Goal: Check status: Check status

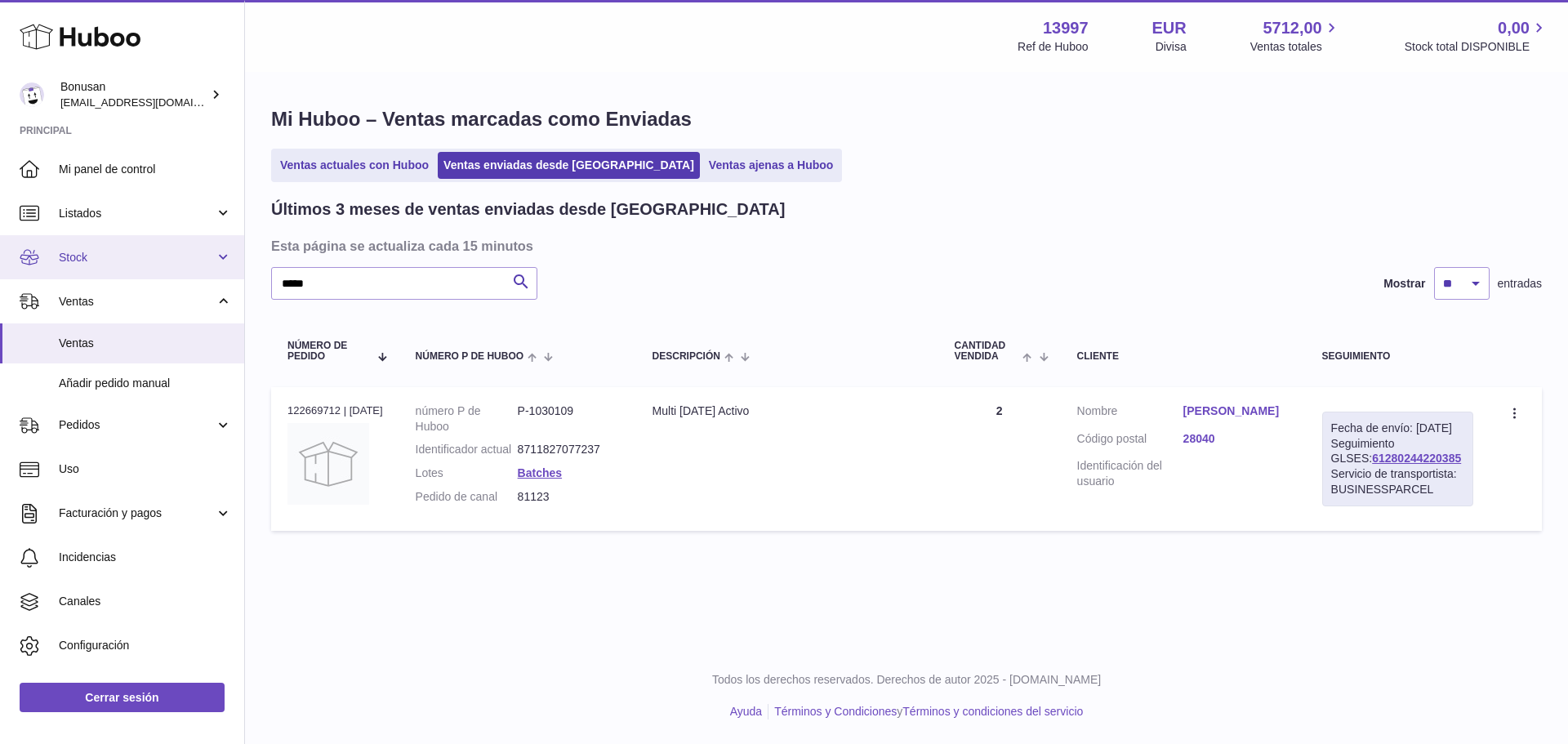
click at [75, 259] on span "Stock" at bounding box center [137, 258] width 156 height 16
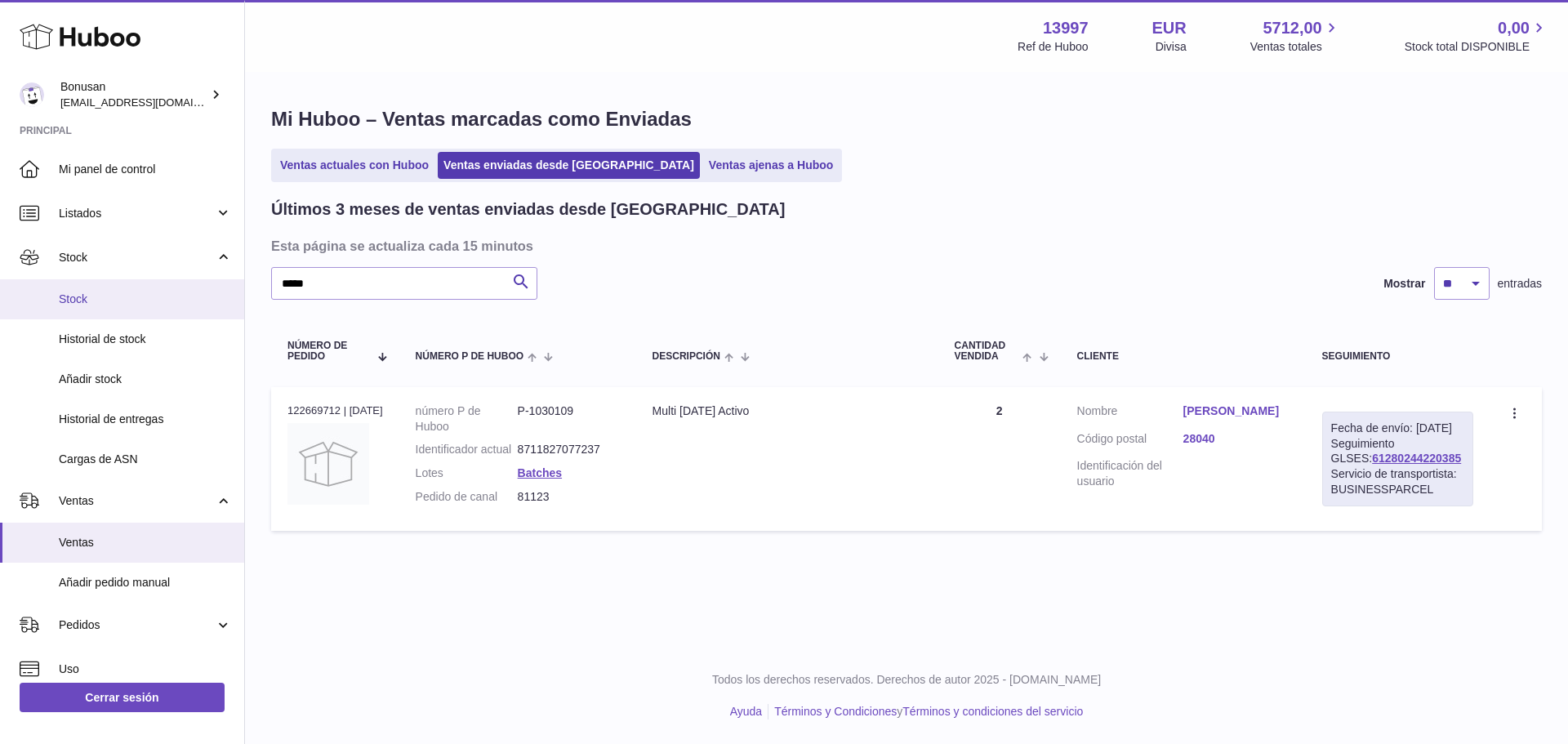
click at [93, 298] on span "Stock" at bounding box center [146, 299] width 174 height 16
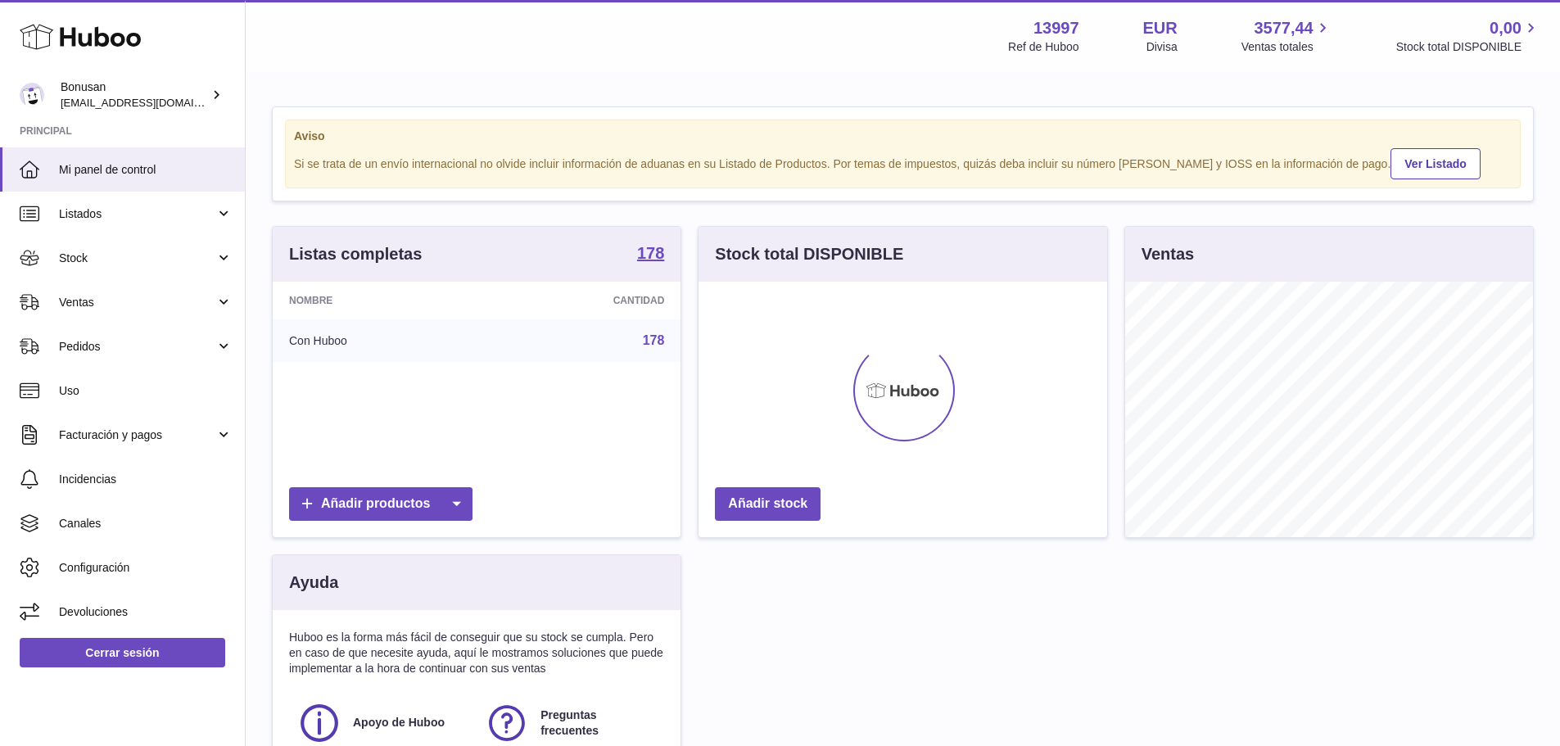
scroll to position [255, 409]
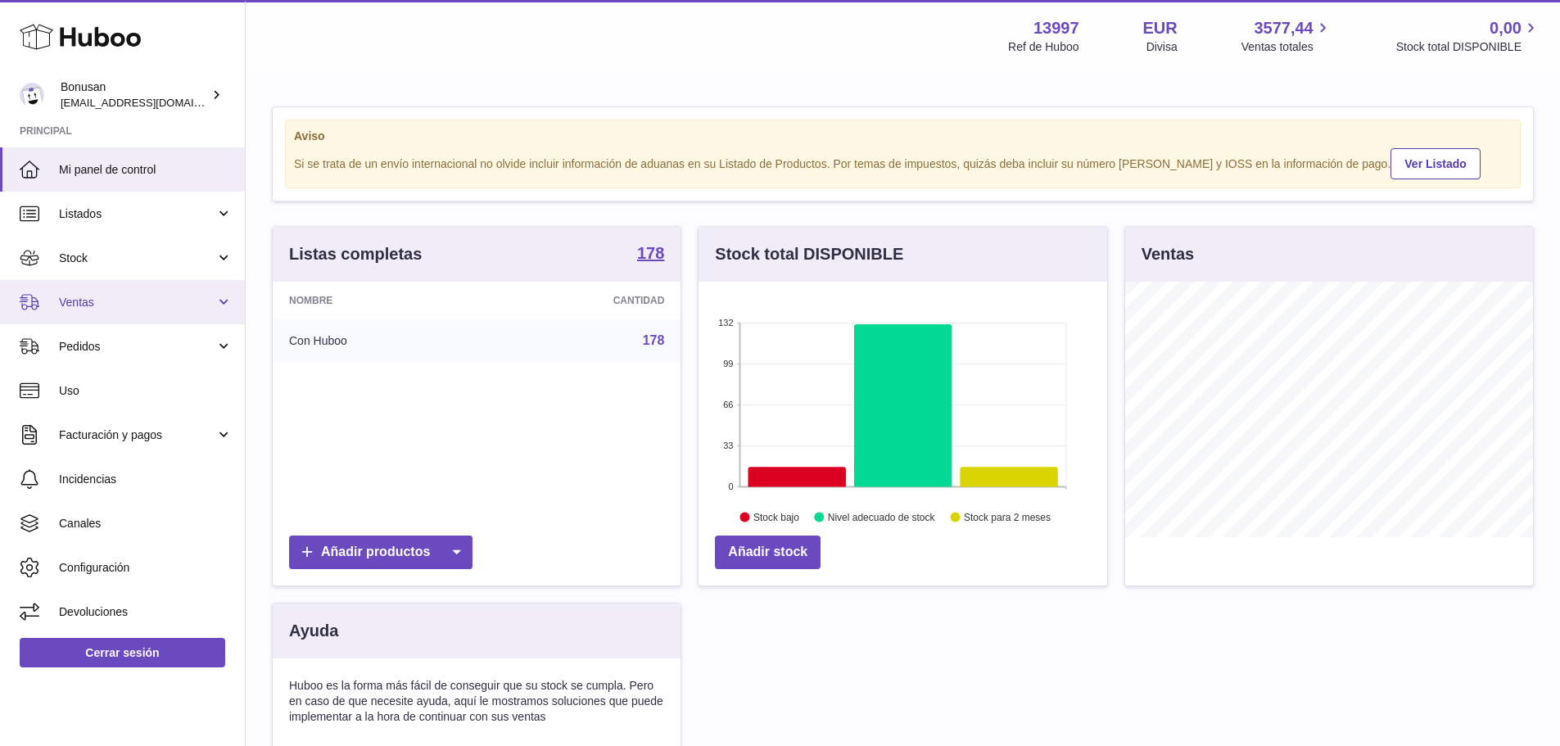
click at [88, 299] on span "Ventas" at bounding box center [137, 303] width 156 height 16
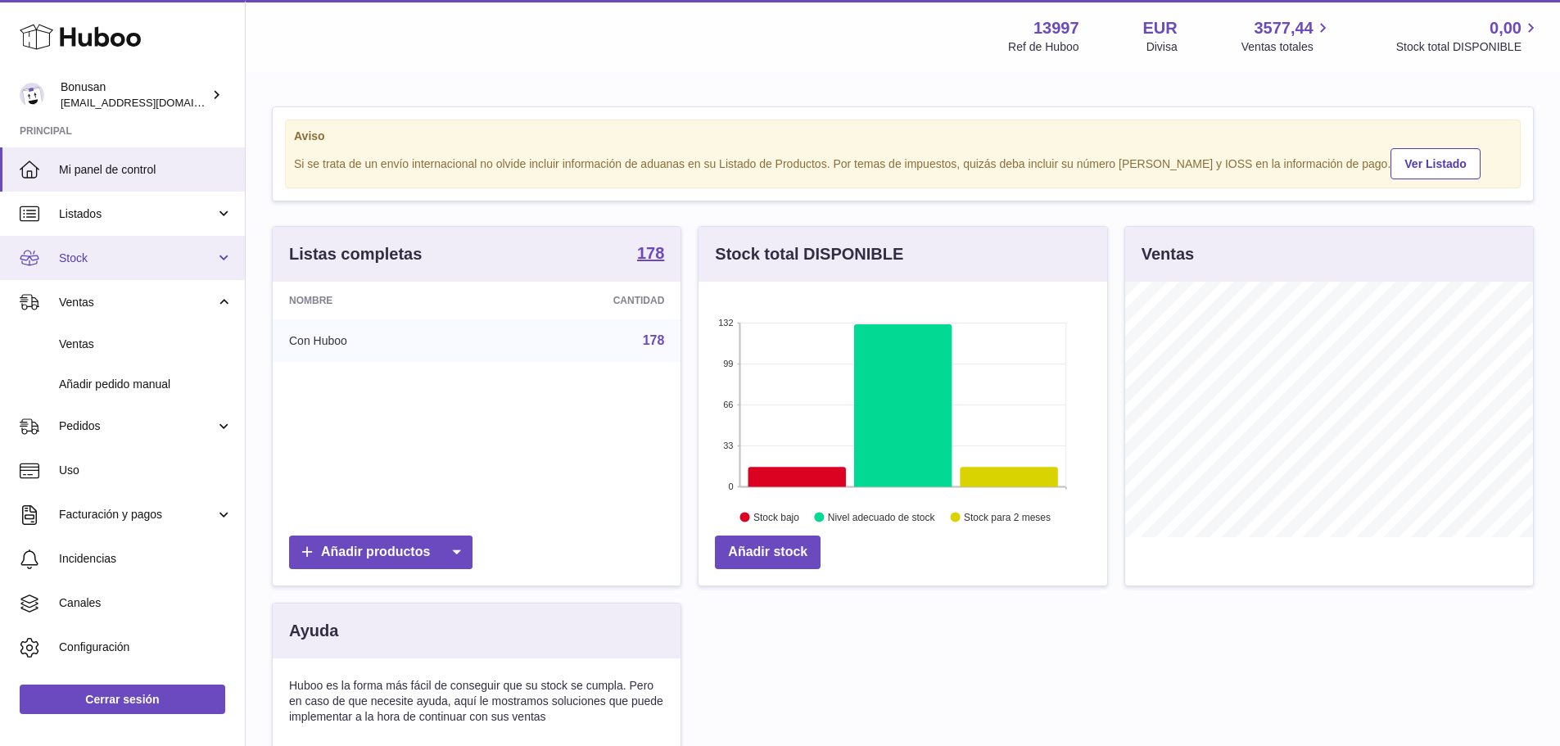
click at [72, 264] on span "Stock" at bounding box center [137, 259] width 156 height 16
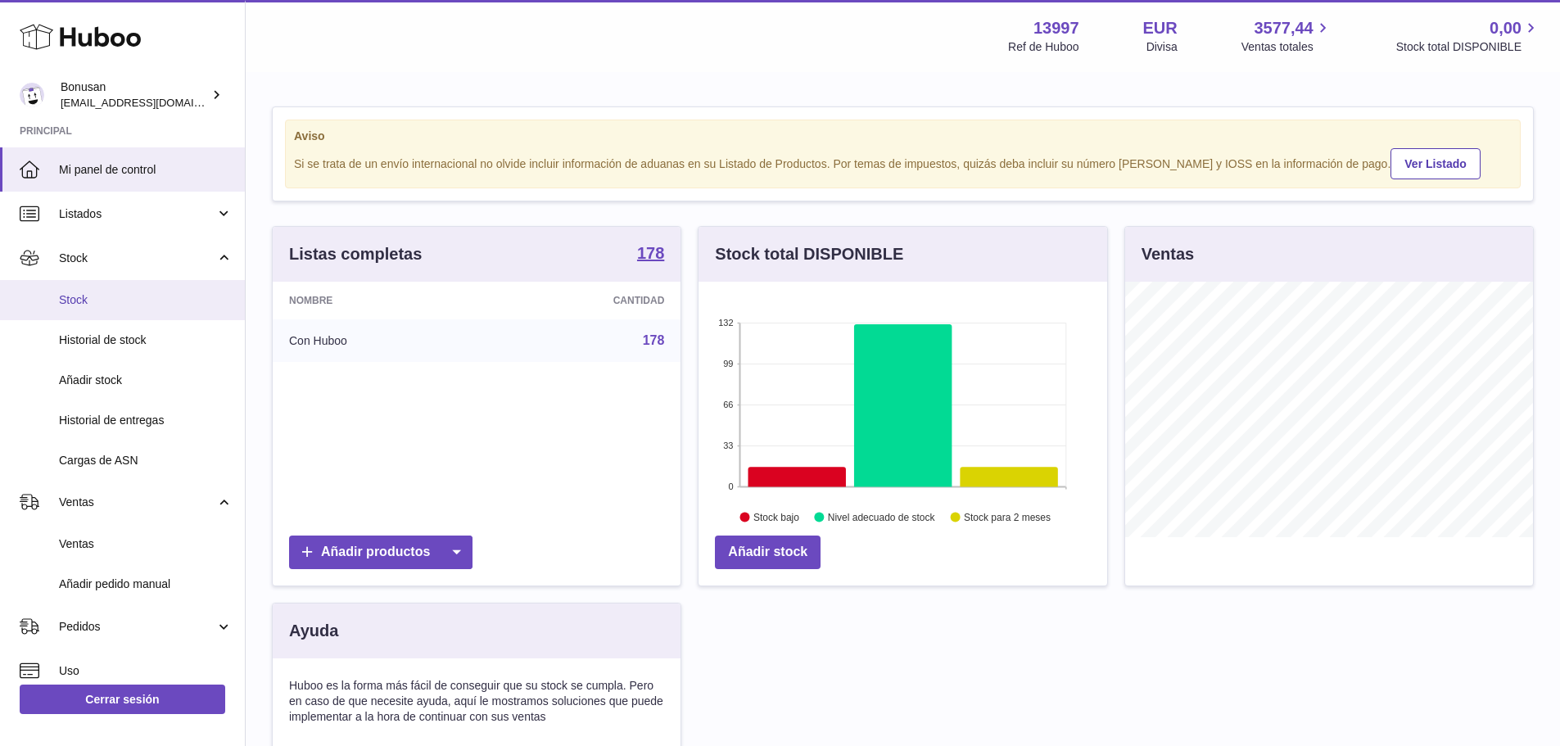
click at [72, 297] on span "Stock" at bounding box center [146, 300] width 174 height 16
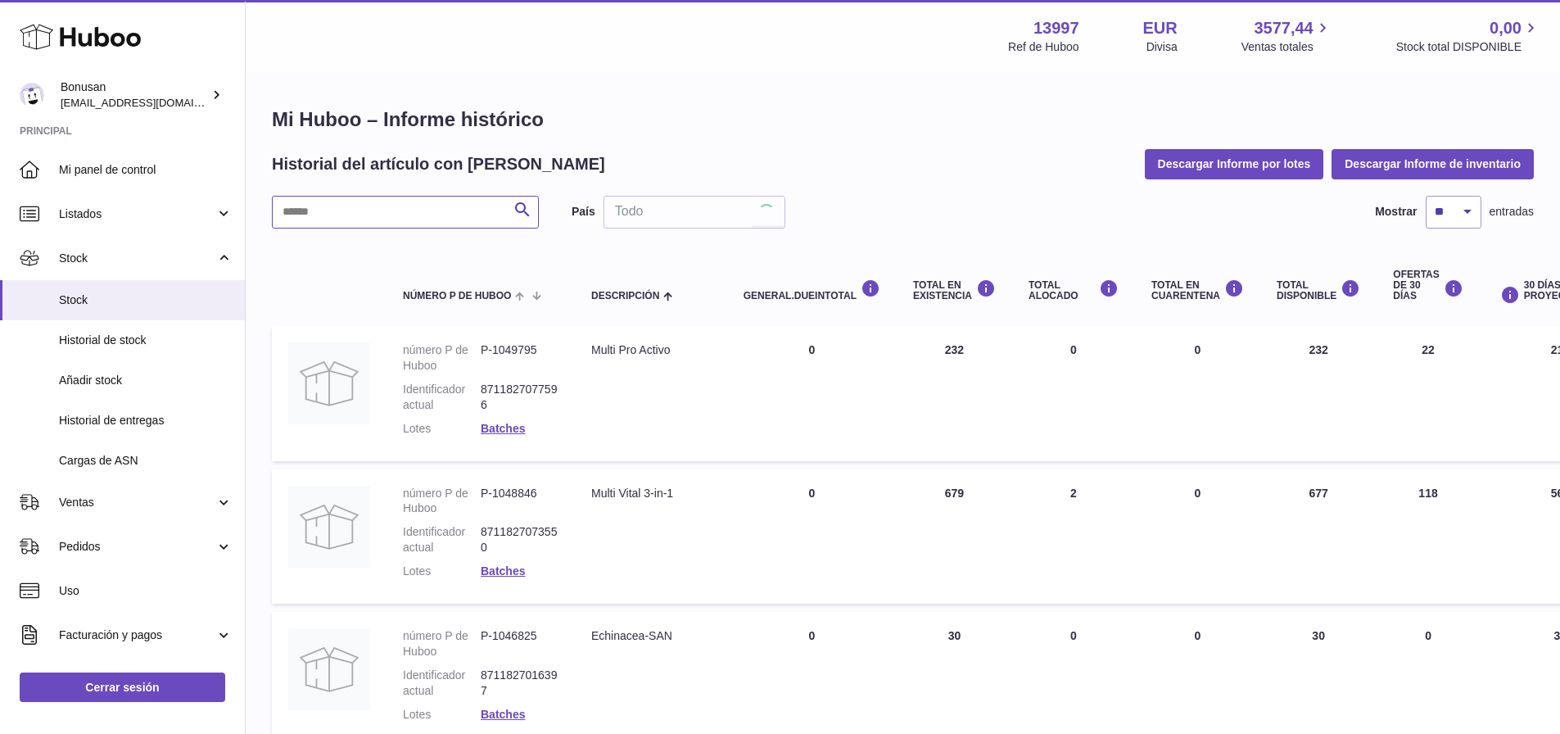
click at [329, 210] on input "text" at bounding box center [405, 212] width 267 height 33
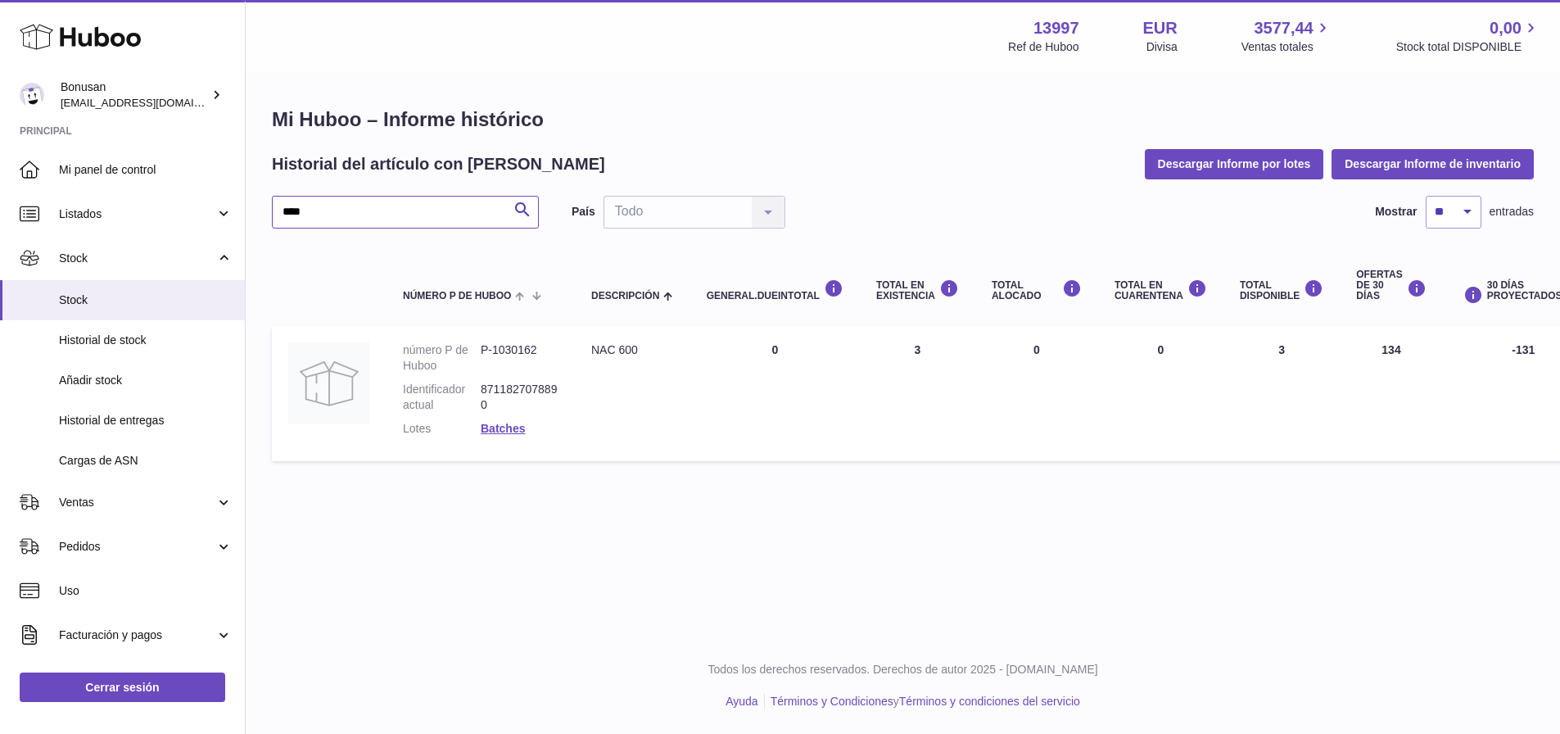
type input "****"
click at [88, 504] on span "Ventas" at bounding box center [137, 502] width 156 height 16
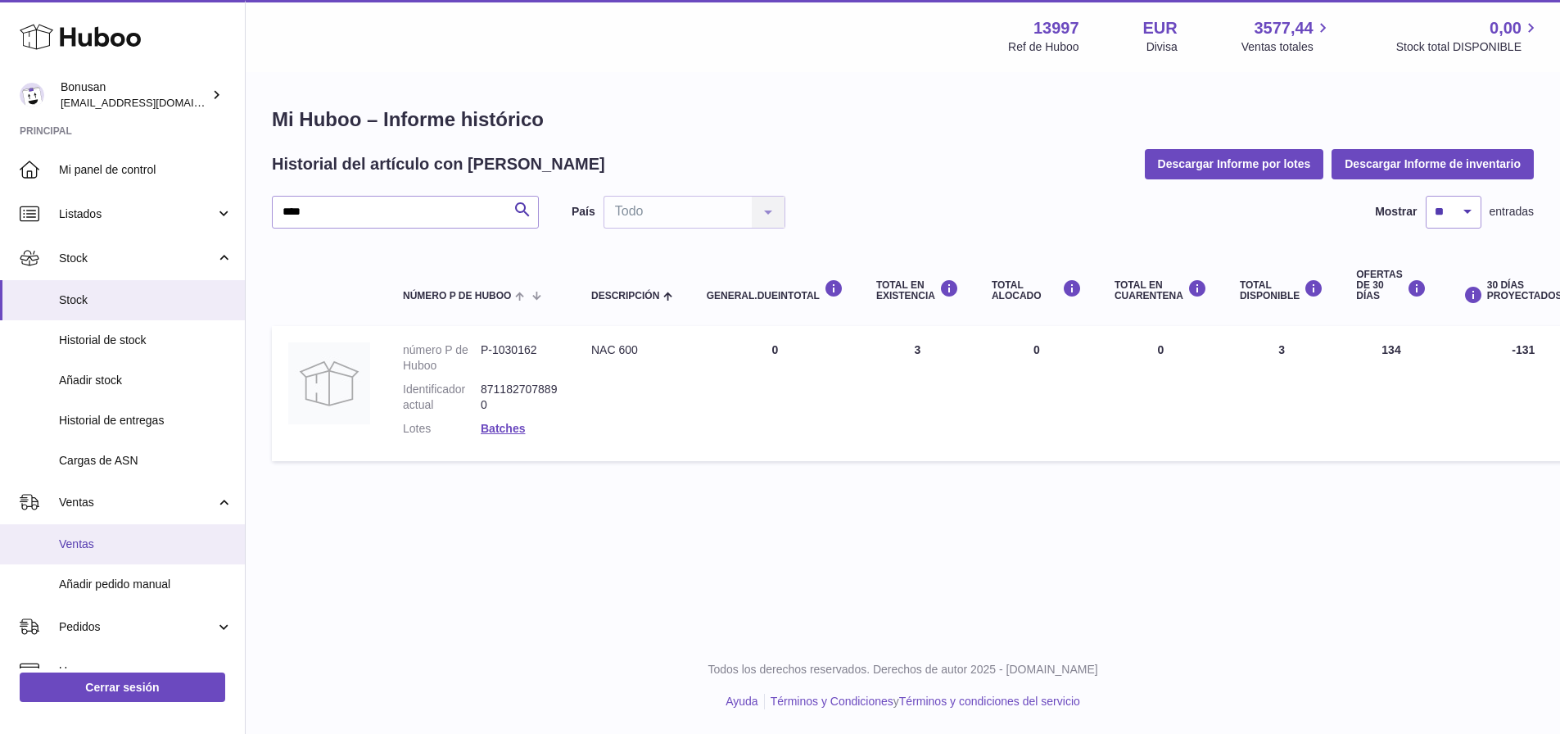
click at [79, 539] on span "Ventas" at bounding box center [146, 544] width 174 height 16
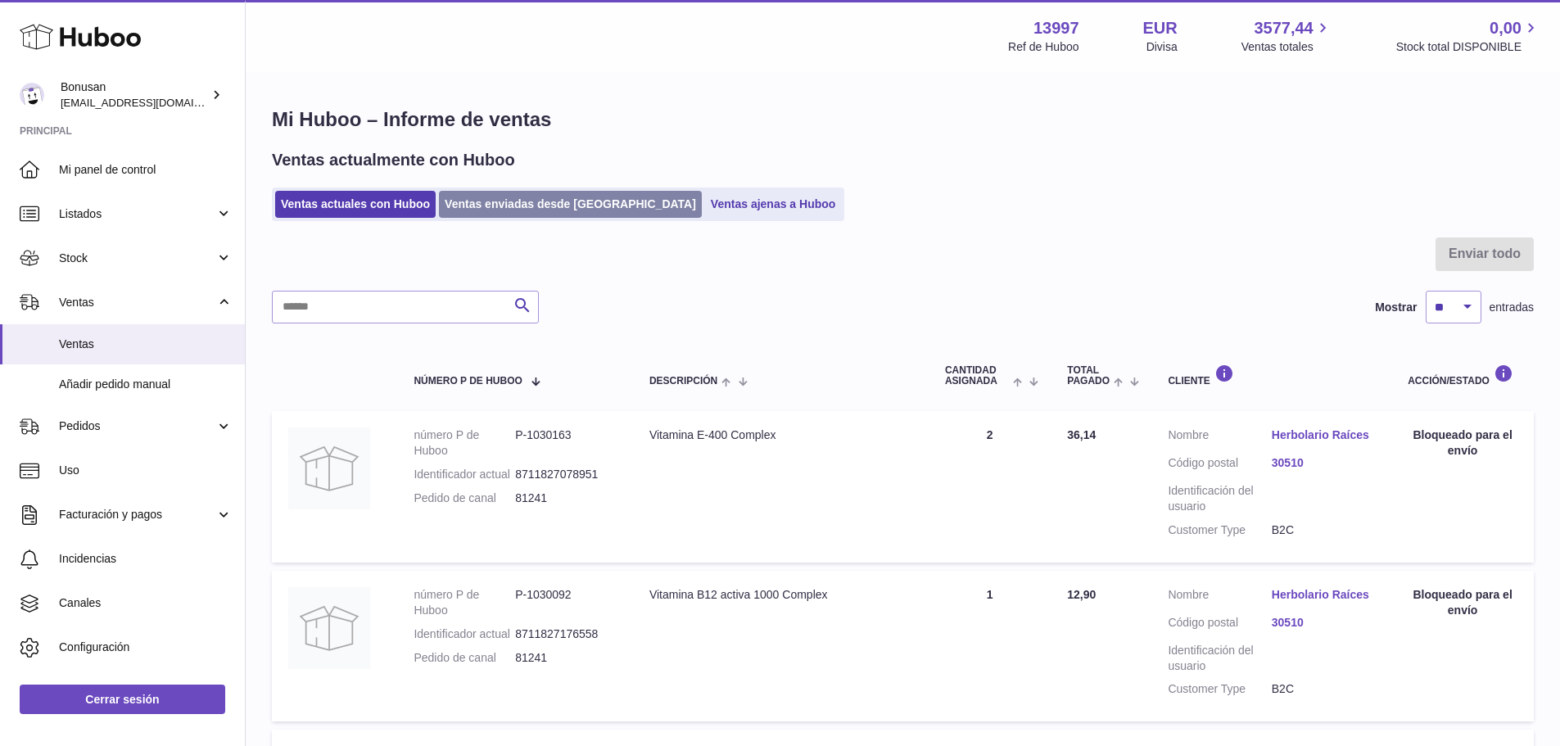
click at [487, 196] on link "Ventas enviadas desde Huboo" at bounding box center [570, 204] width 263 height 27
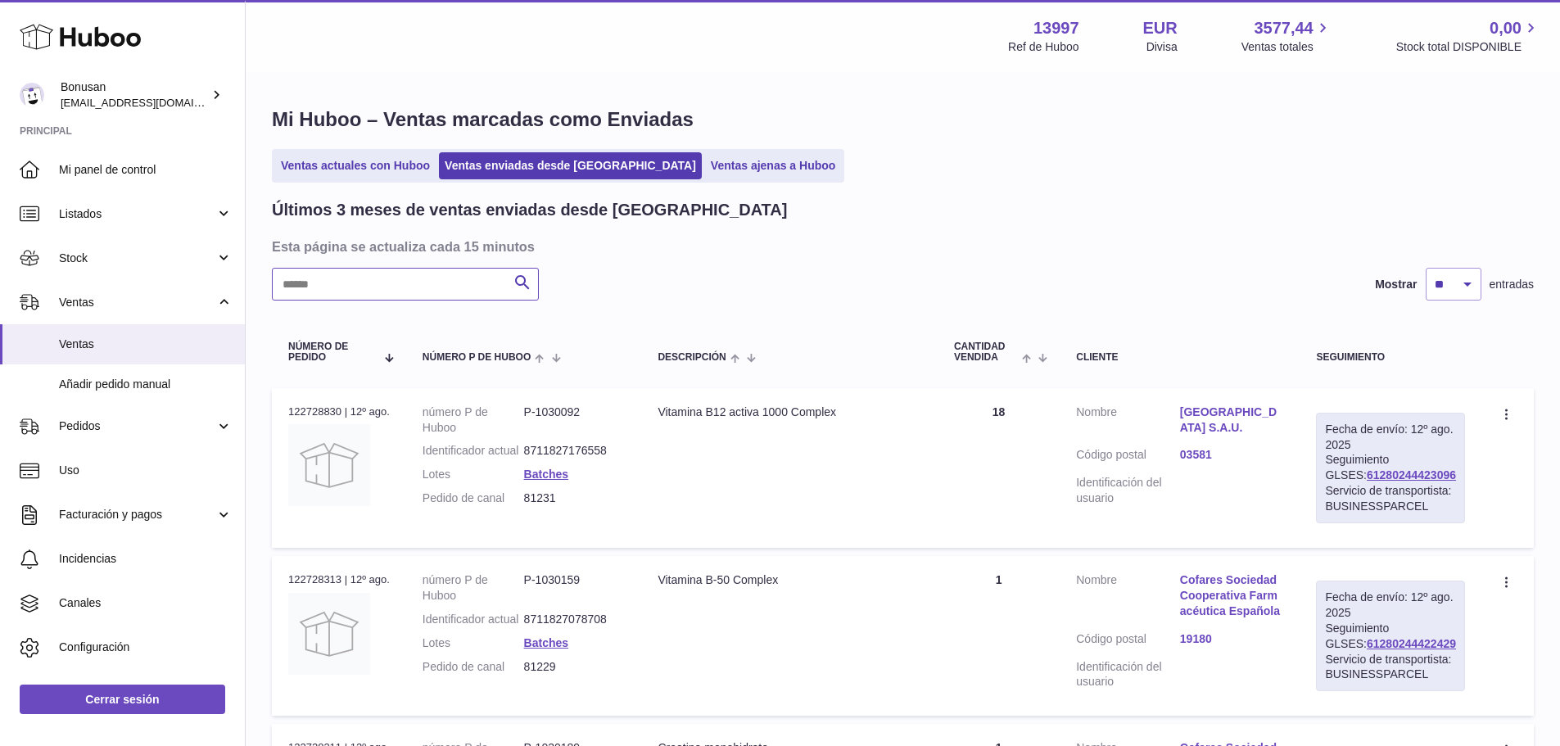
click at [369, 282] on input "text" at bounding box center [405, 284] width 267 height 33
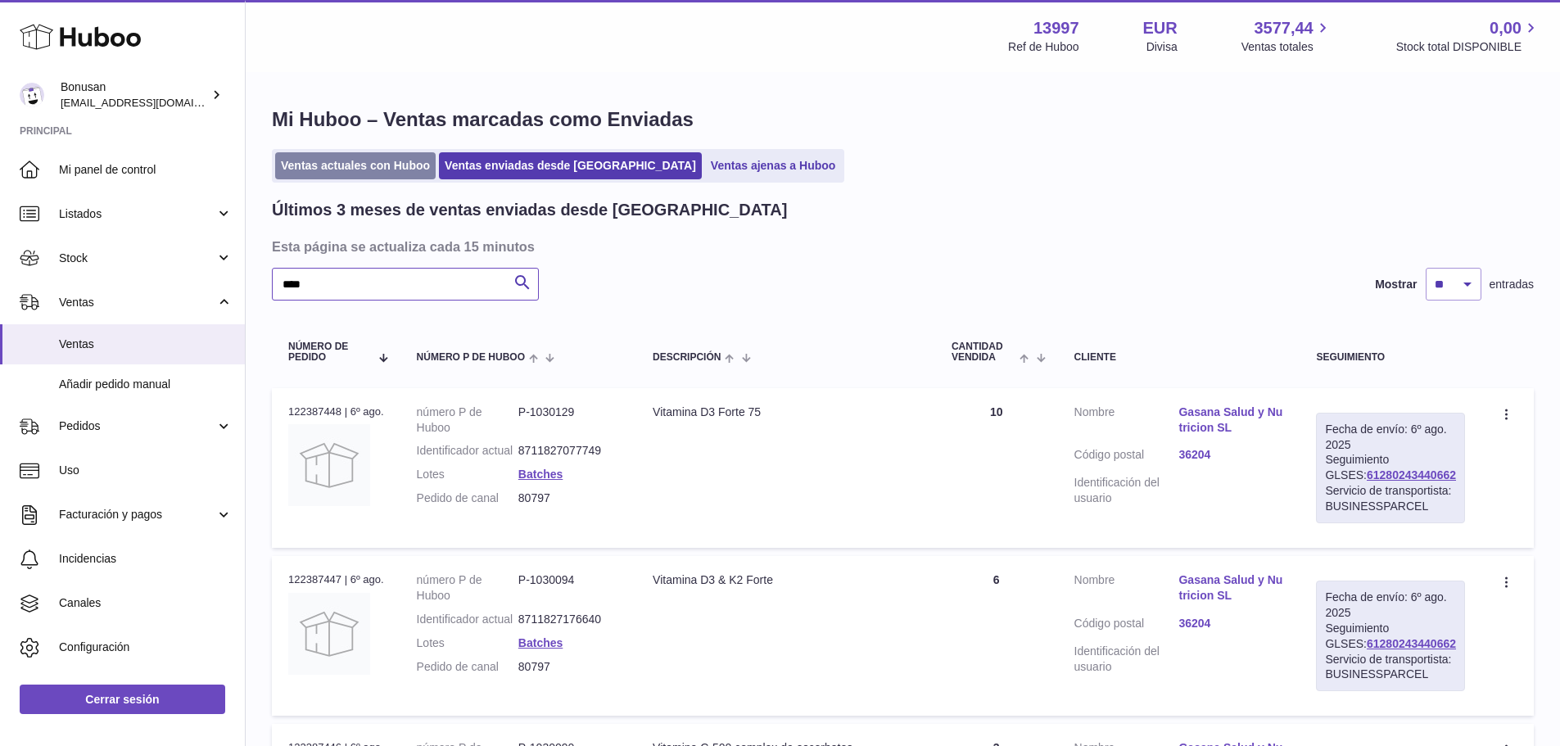
type input "****"
click at [356, 155] on link "Ventas actuales con Huboo" at bounding box center [355, 165] width 160 height 27
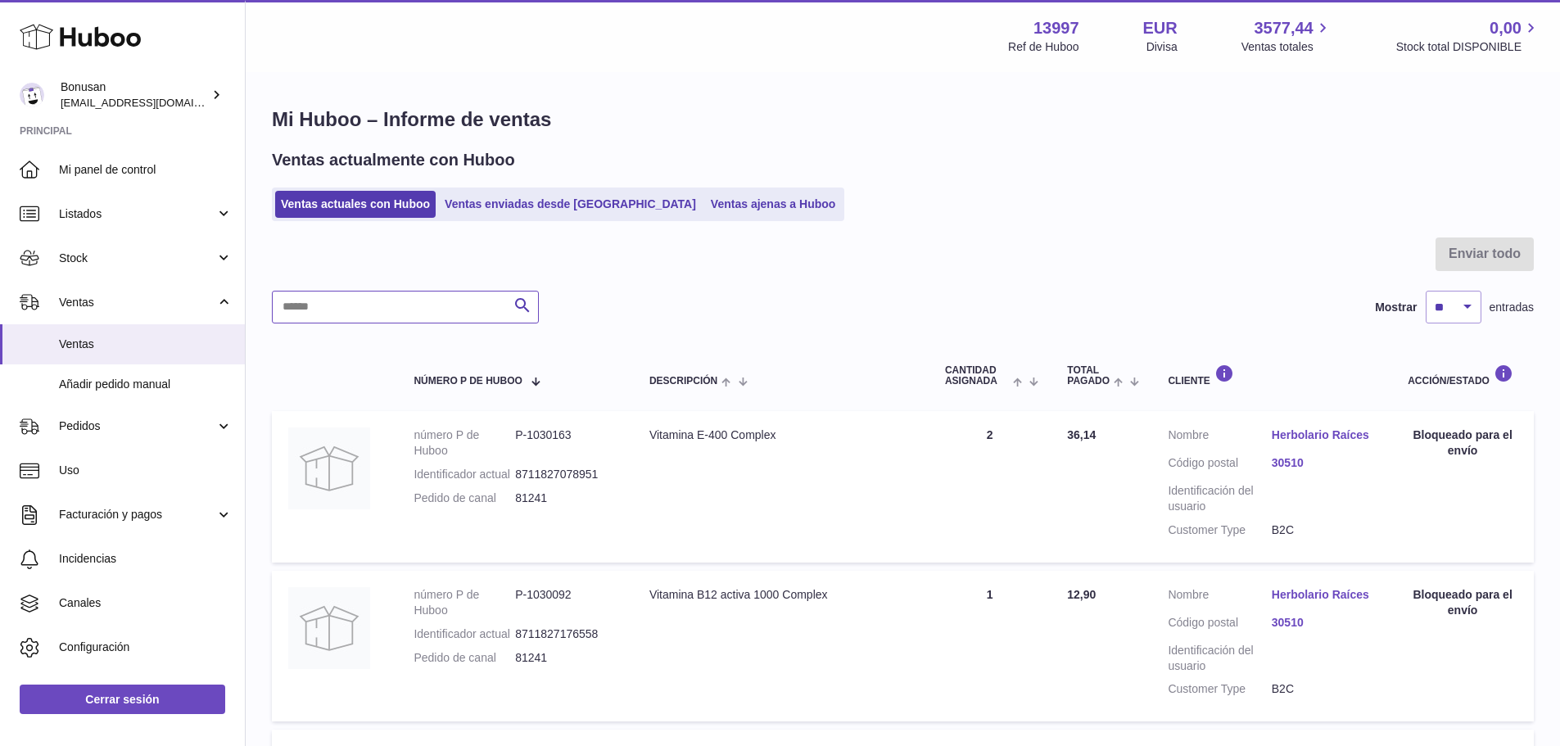
click at [394, 305] on input "text" at bounding box center [405, 307] width 267 height 33
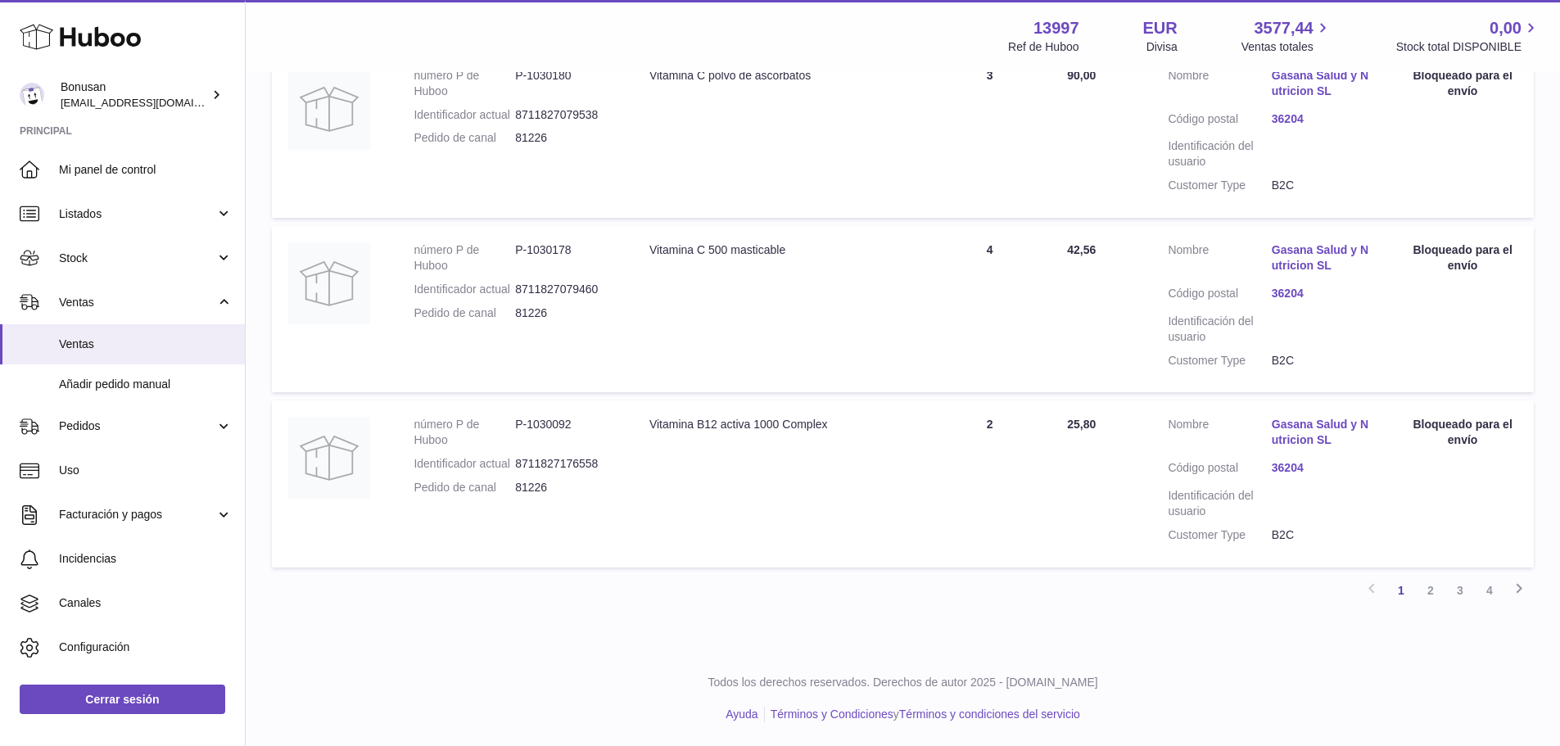
scroll to position [1583, 0]
type input "****"
